Goal: Task Accomplishment & Management: Complete application form

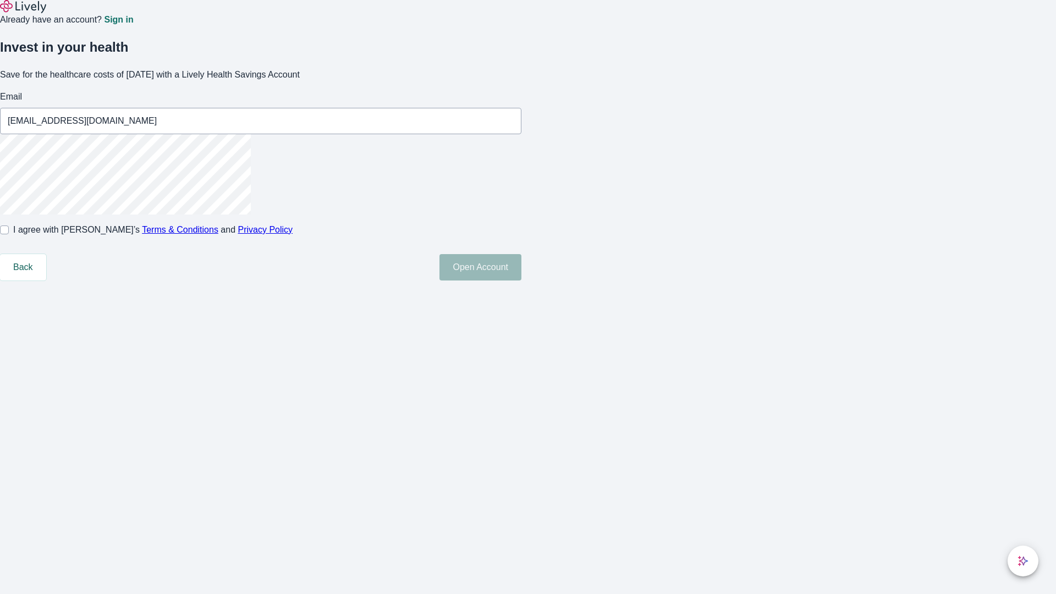
click at [9, 234] on input "I agree with Lively’s Terms & Conditions and Privacy Policy" at bounding box center [4, 229] width 9 height 9
checkbox input "true"
click at [521, 280] on button "Open Account" at bounding box center [480, 267] width 82 height 26
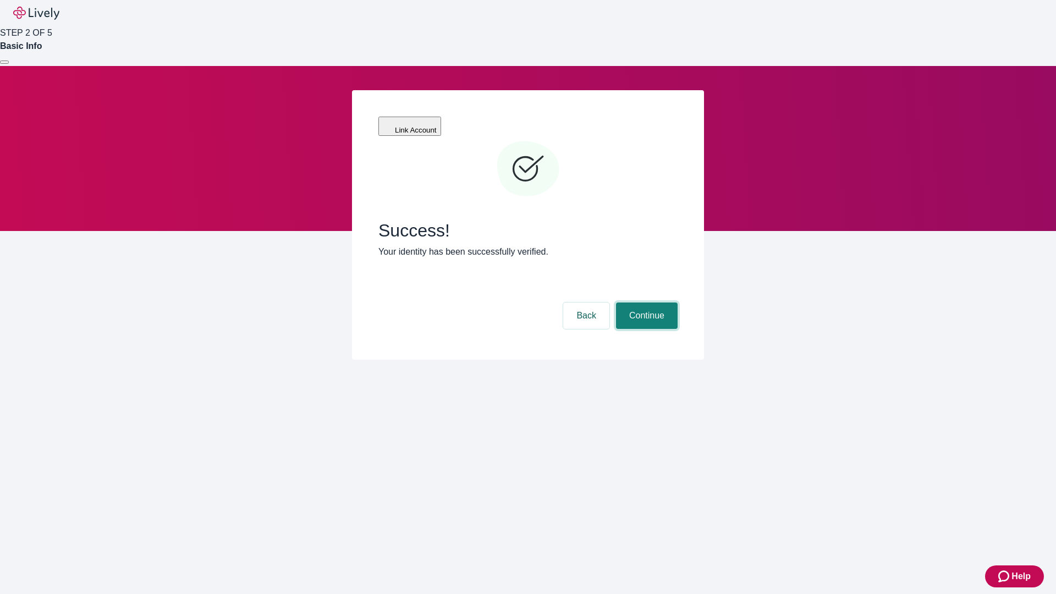
click at [645, 302] on button "Continue" at bounding box center [647, 315] width 62 height 26
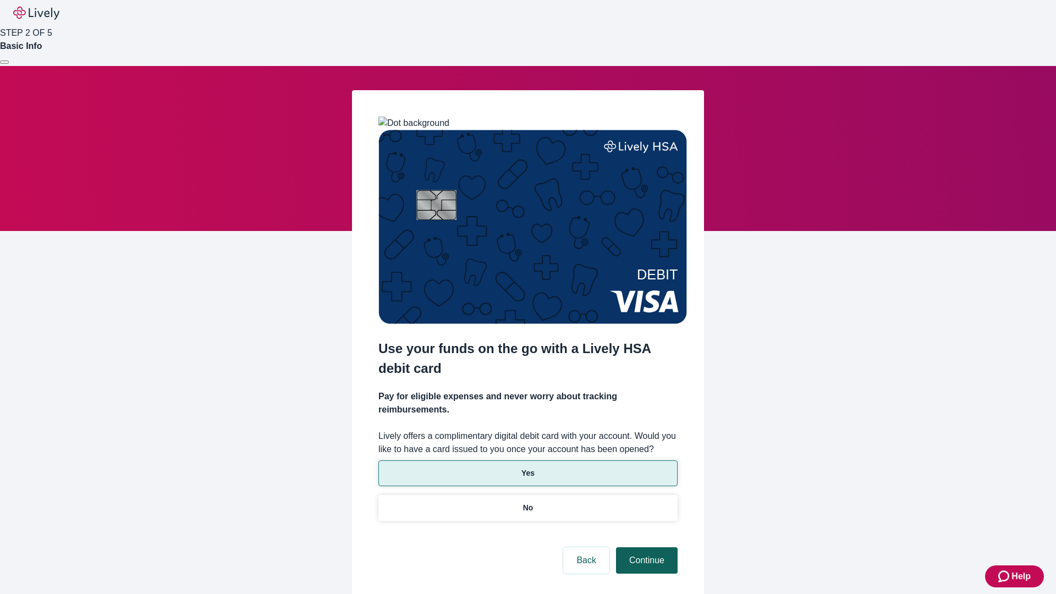
click at [527, 502] on p "No" at bounding box center [528, 508] width 10 height 12
click at [645, 547] on button "Continue" at bounding box center [647, 560] width 62 height 26
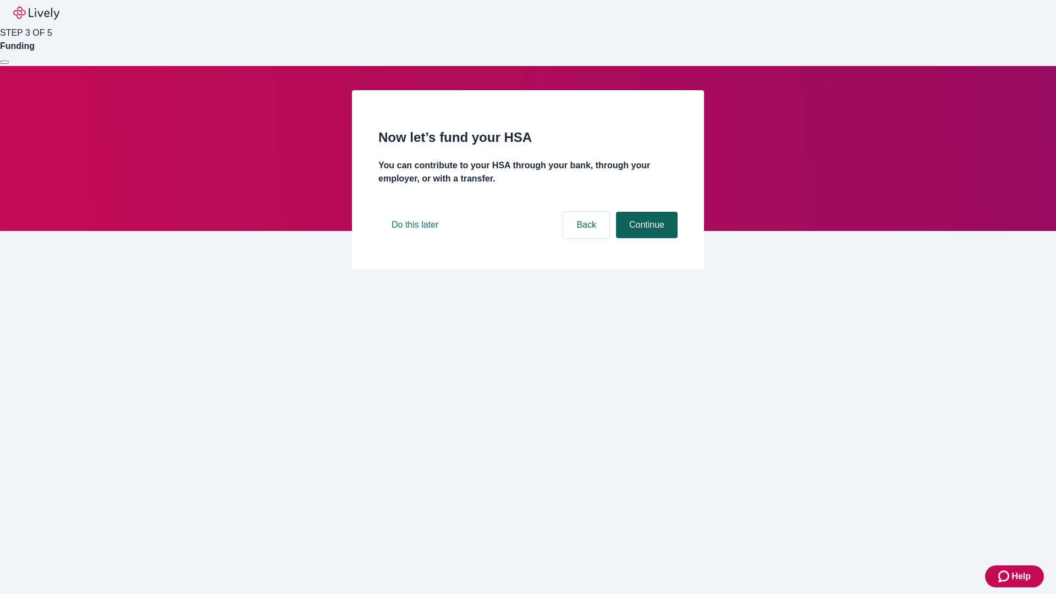
click at [645, 238] on button "Continue" at bounding box center [647, 225] width 62 height 26
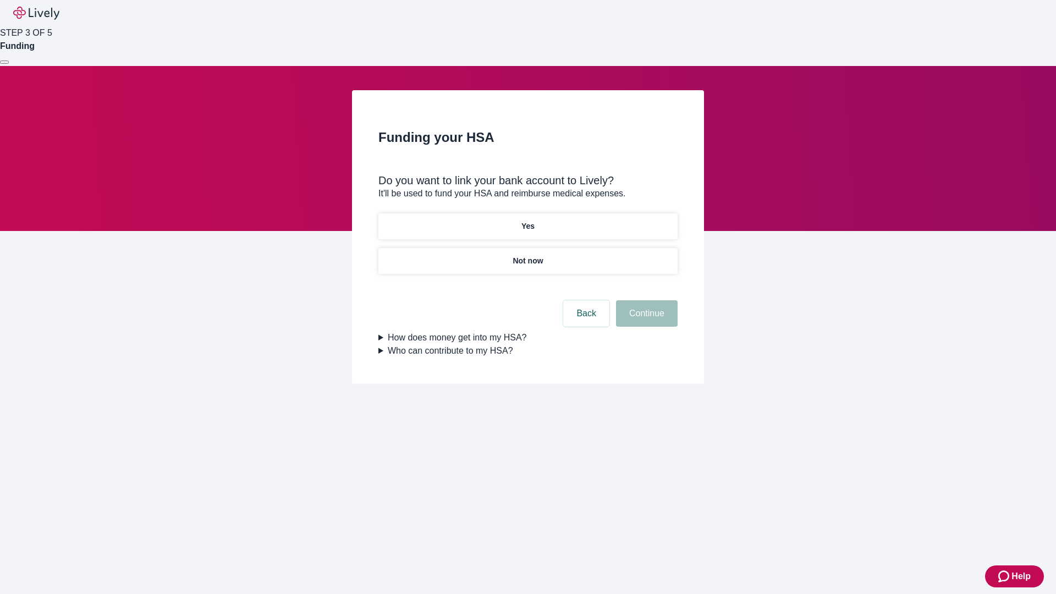
click at [527, 255] on p "Not now" at bounding box center [528, 261] width 30 height 12
click at [645, 320] on button "Continue" at bounding box center [647, 313] width 62 height 26
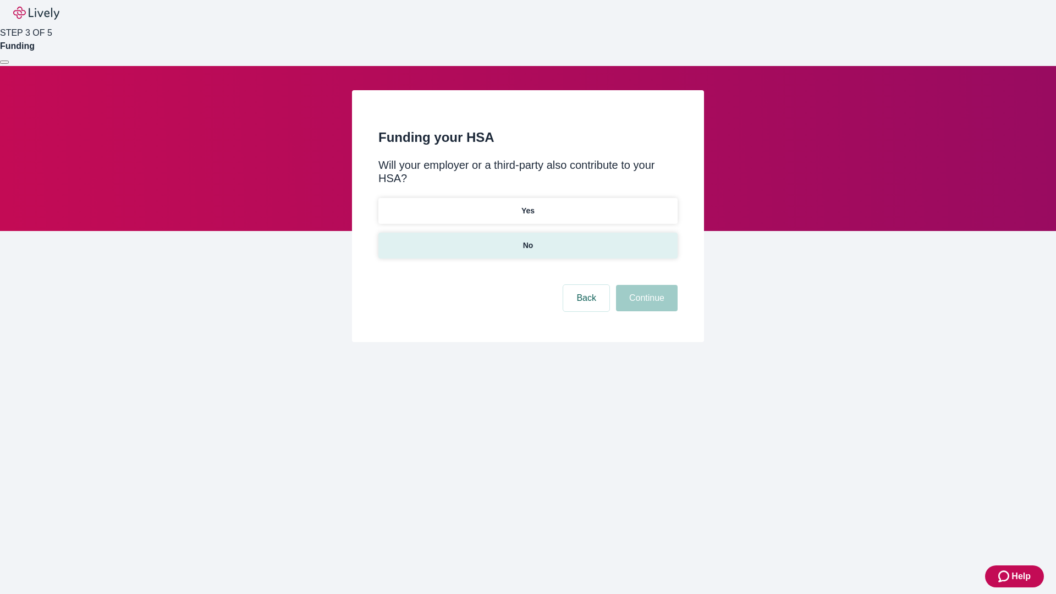
click at [527, 240] on p "No" at bounding box center [528, 246] width 10 height 12
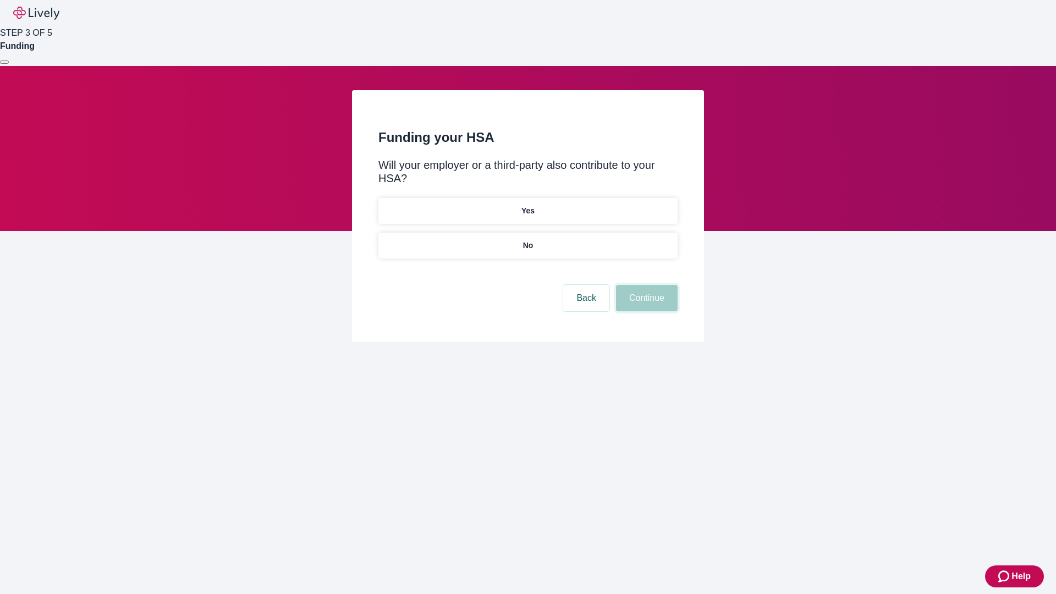
click at [645, 285] on button "Continue" at bounding box center [647, 298] width 62 height 26
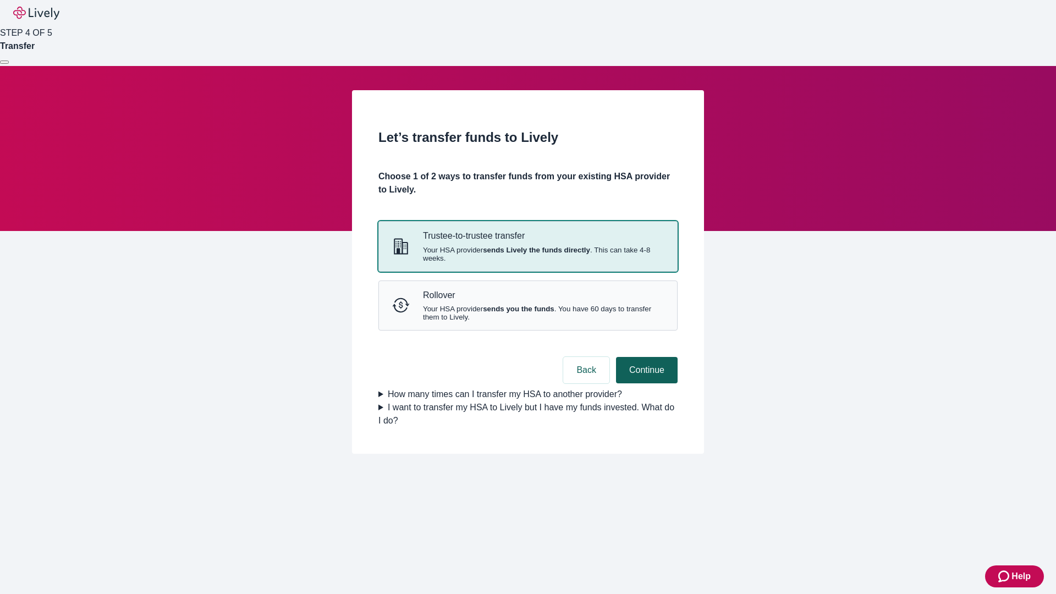
click at [527, 254] on strong "sends Lively the funds directly" at bounding box center [536, 250] width 107 height 8
click at [645, 383] on button "Continue" at bounding box center [647, 370] width 62 height 26
